Goal: Information Seeking & Learning: Check status

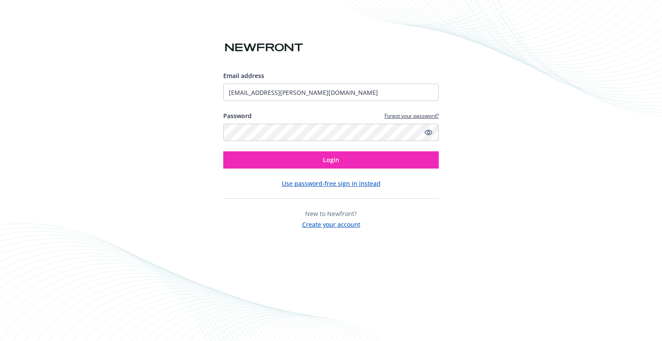
click at [302, 160] on button "Login" at bounding box center [330, 159] width 215 height 17
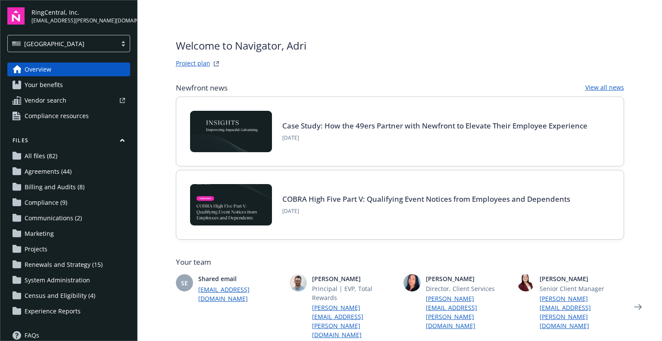
click at [59, 263] on span "Renewals and Strategy (15)" at bounding box center [64, 265] width 78 height 14
